Goal: Check status: Check status

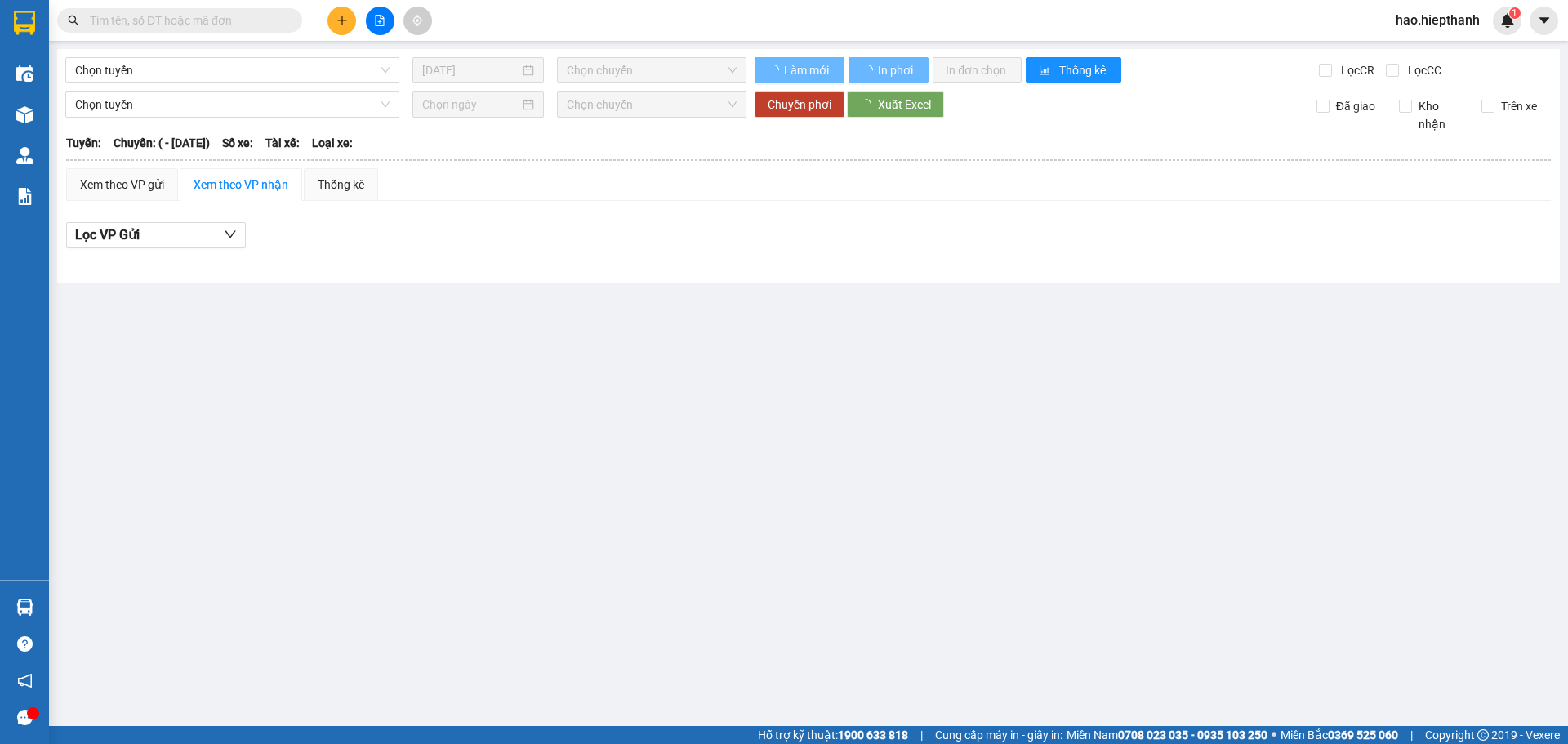
type input "[DATE]"
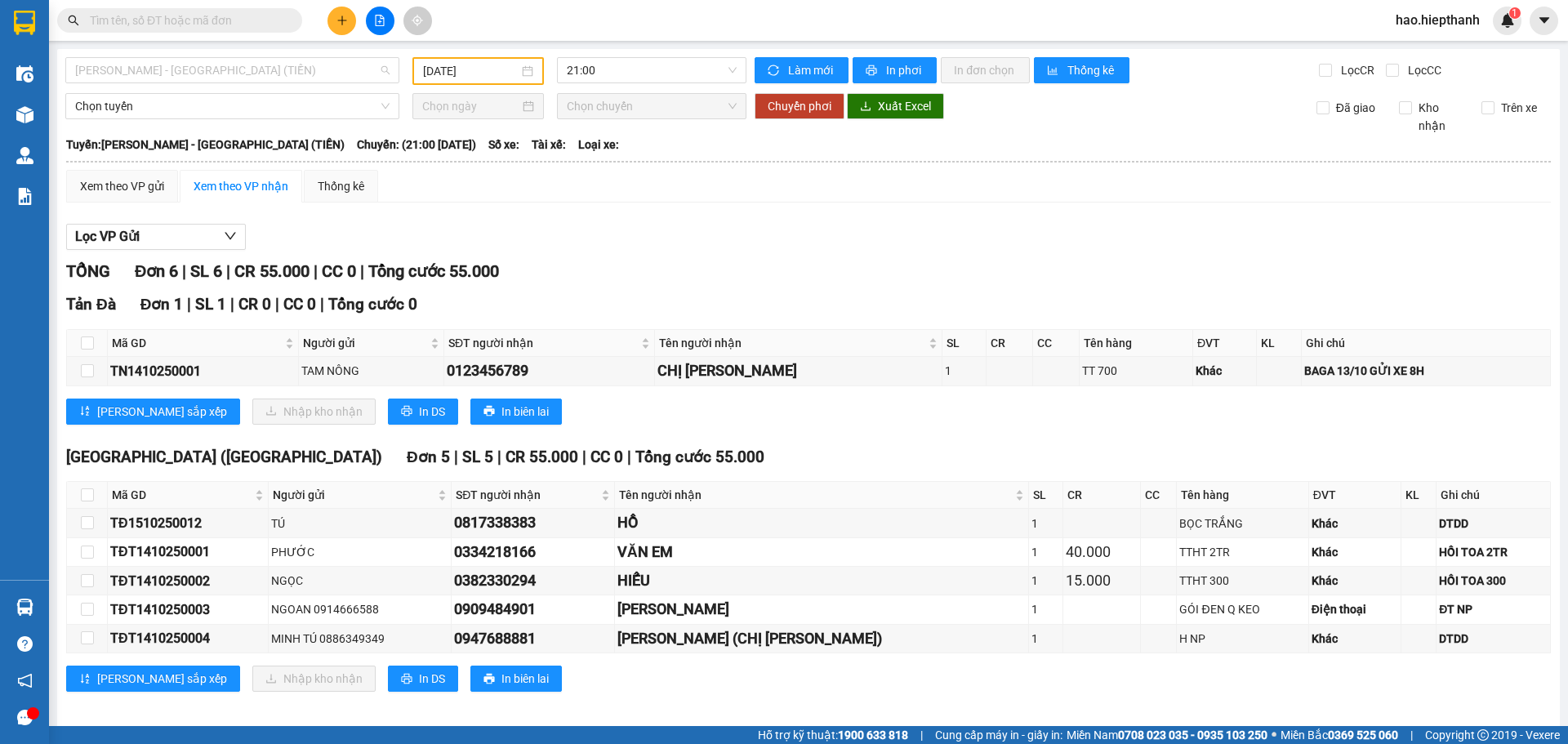
drag, startPoint x: 224, startPoint y: 70, endPoint x: 117, endPoint y: 132, distance: 123.7
click at [224, 72] on span "[PERSON_NAME] - [GEOGRAPHIC_DATA] (TIỀN)" at bounding box center [233, 70] width 314 height 25
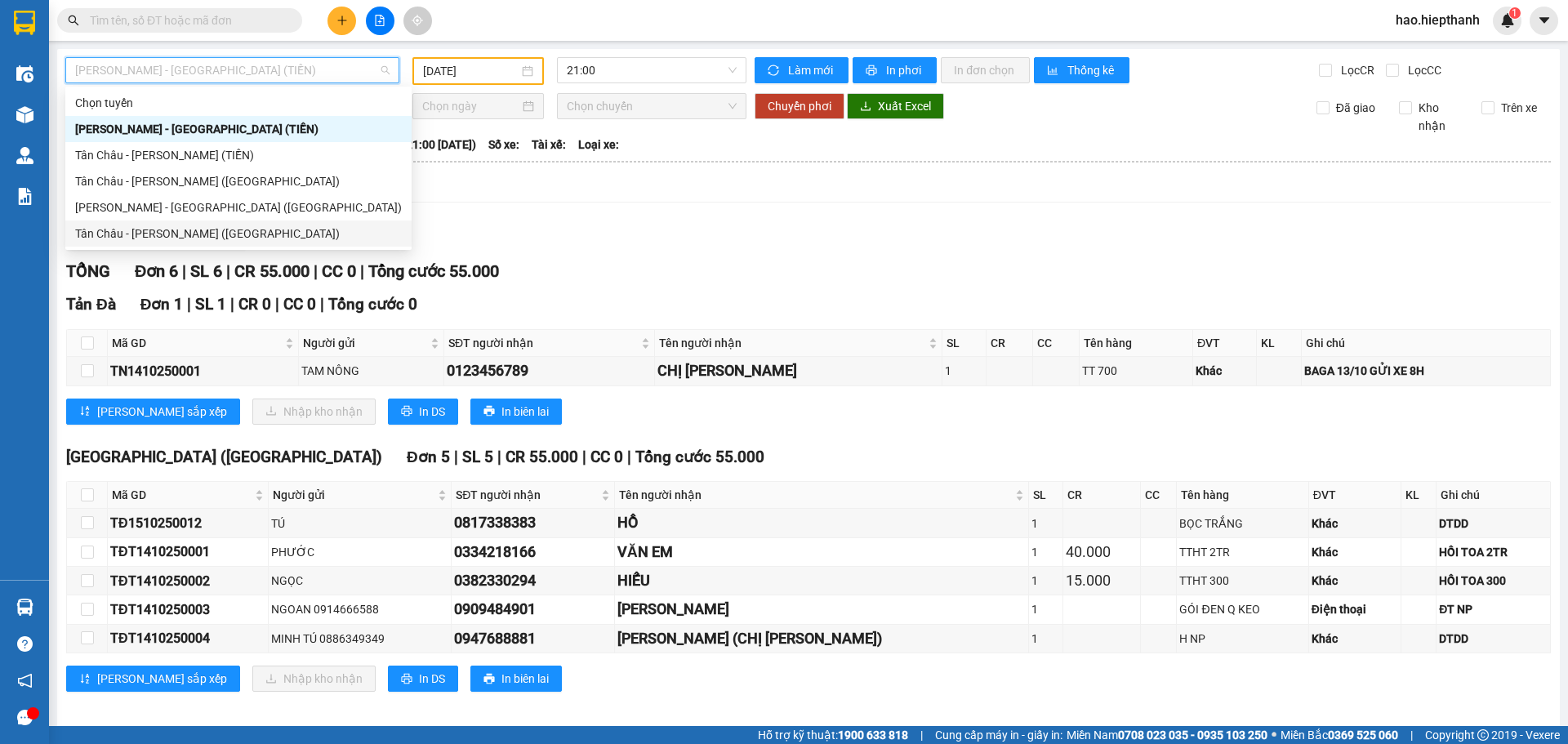
drag, startPoint x: 100, startPoint y: 234, endPoint x: 458, endPoint y: 274, distance: 360.2
click at [102, 233] on div "Tân Châu - [PERSON_NAME] ([GEOGRAPHIC_DATA])" at bounding box center [239, 233] width 326 height 18
type input "[DATE]"
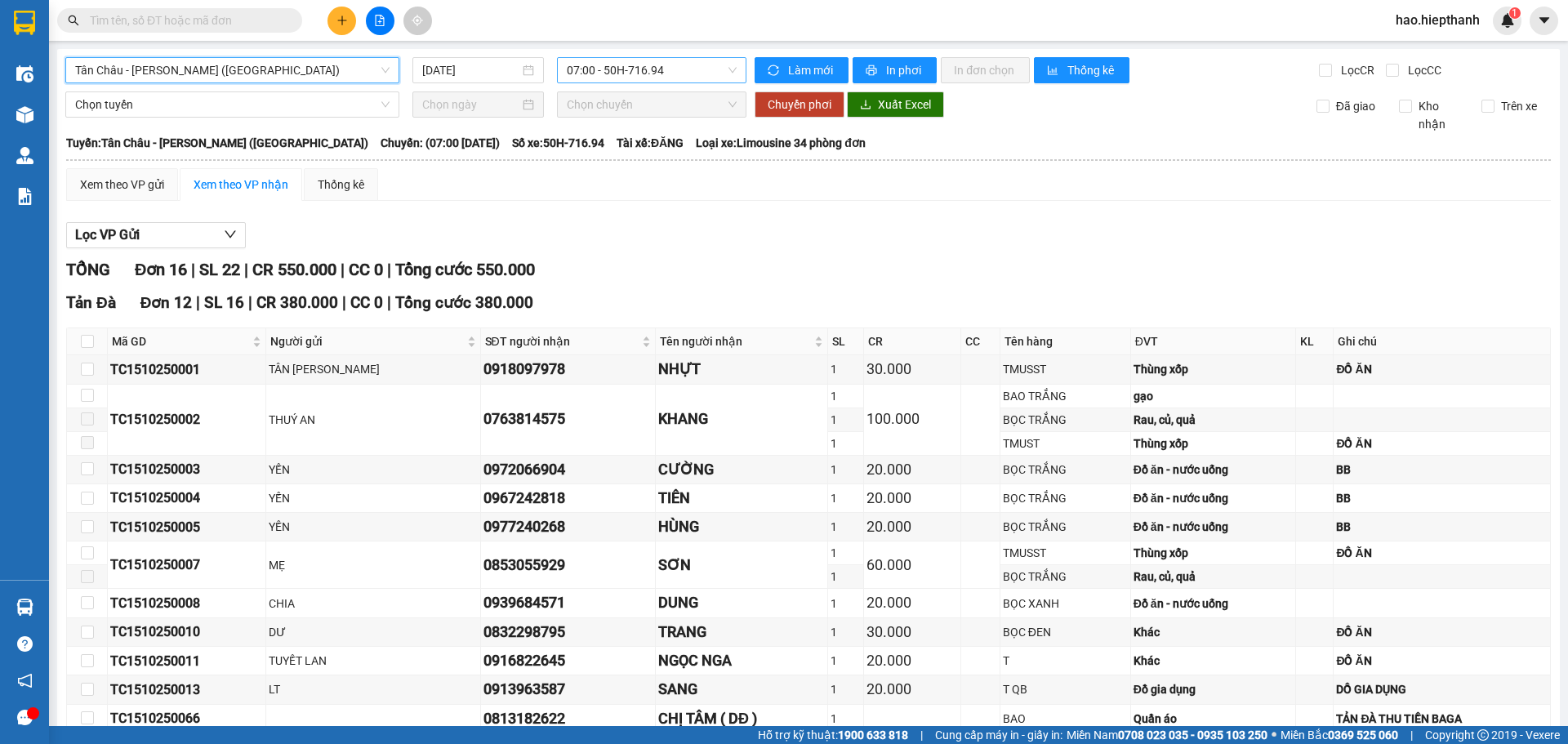
click at [620, 66] on span "07:00 - 50H-716.94" at bounding box center [652, 70] width 170 height 25
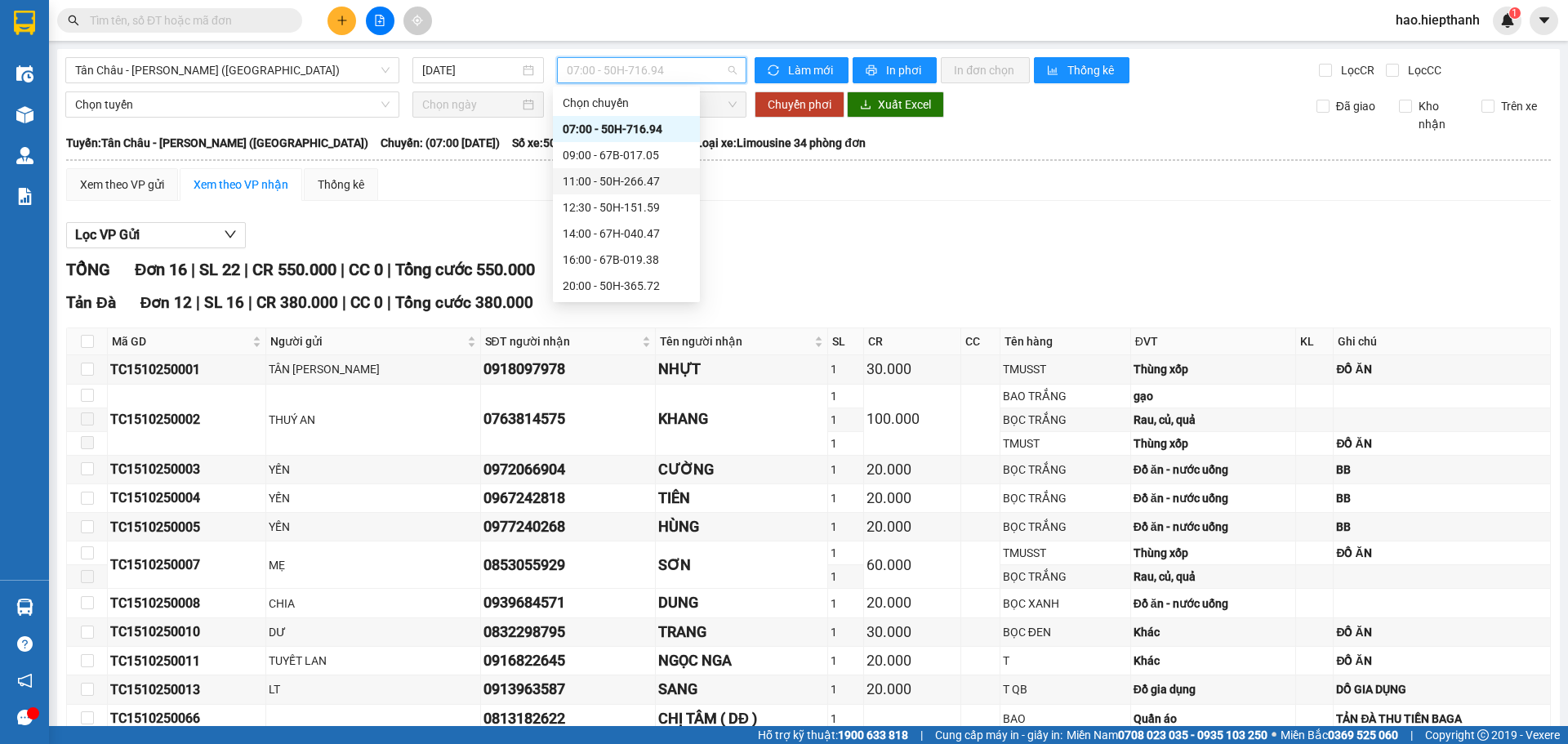
click at [582, 177] on div "11:00 - 50H-266.47" at bounding box center [626, 181] width 127 height 18
